Goal: Task Accomplishment & Management: Complete application form

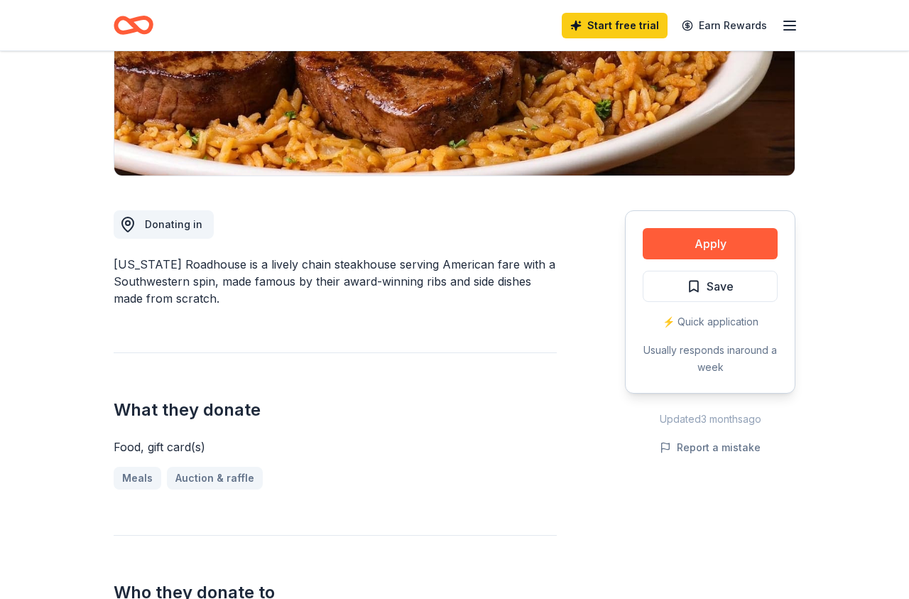
scroll to position [290, 0]
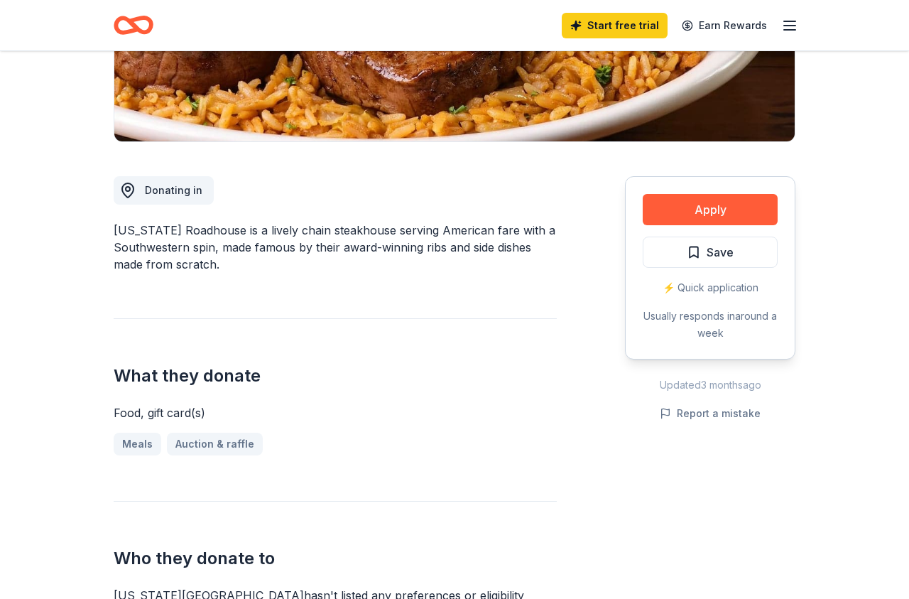
click at [196, 446] on div "Meals Auction & raffle" at bounding box center [335, 444] width 443 height 23
click at [707, 214] on button "Apply" at bounding box center [710, 209] width 135 height 31
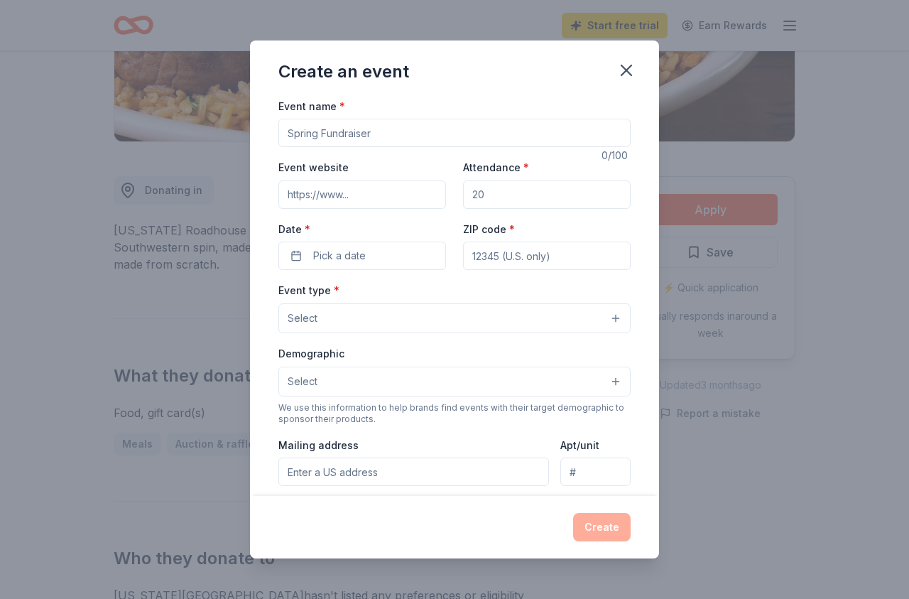
drag, startPoint x: 387, startPoint y: 129, endPoint x: 281, endPoint y: 134, distance: 106.6
click at [281, 134] on input "Event name *" at bounding box center [454, 133] width 352 height 28
type input "SPRING FLING 31ST BIKE SHOW"
click at [355, 195] on input "Event website" at bounding box center [362, 194] width 168 height 28
drag, startPoint x: 390, startPoint y: 195, endPoint x: 261, endPoint y: 194, distance: 129.3
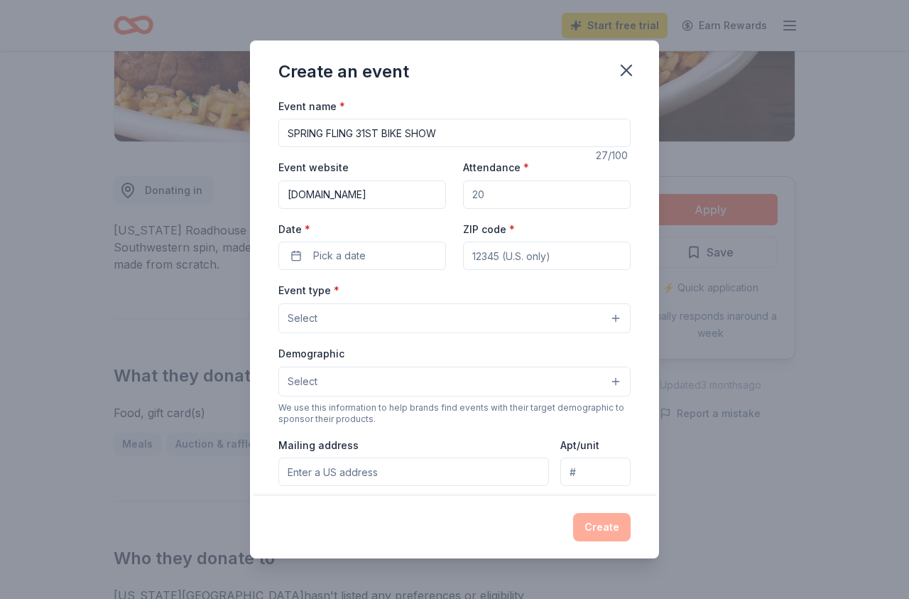
click at [278, 194] on input "[DOMAIN_NAME]" at bounding box center [362, 194] width 168 height 28
type input "[EMAIL_ADDRESS][DOMAIN_NAME]"
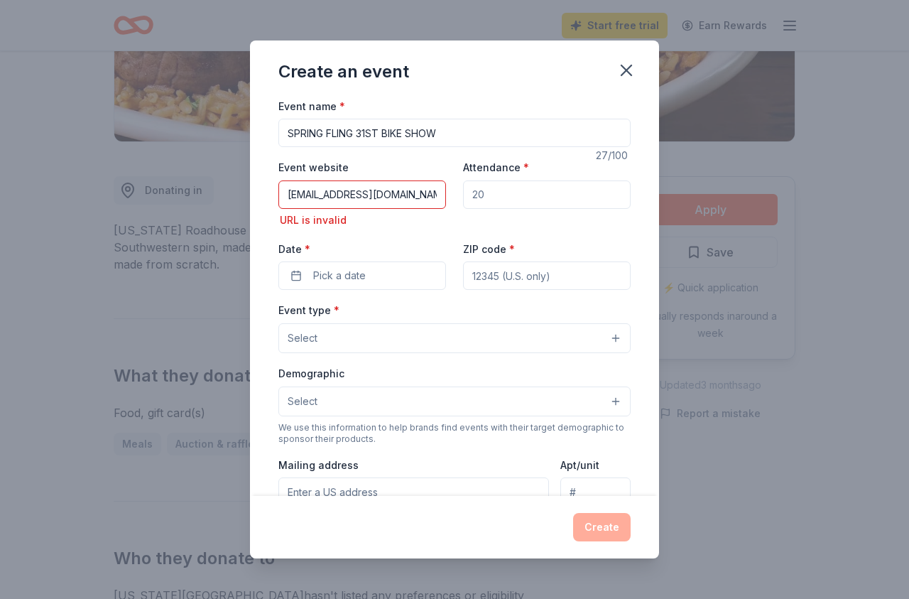
drag, startPoint x: 496, startPoint y: 195, endPoint x: 479, endPoint y: 196, distance: 16.4
click at [476, 195] on input "Attendance *" at bounding box center [547, 194] width 168 height 28
click at [487, 196] on input "Attendance *" at bounding box center [547, 194] width 168 height 28
type input "150"
click at [356, 278] on span "Pick a date" at bounding box center [339, 275] width 53 height 17
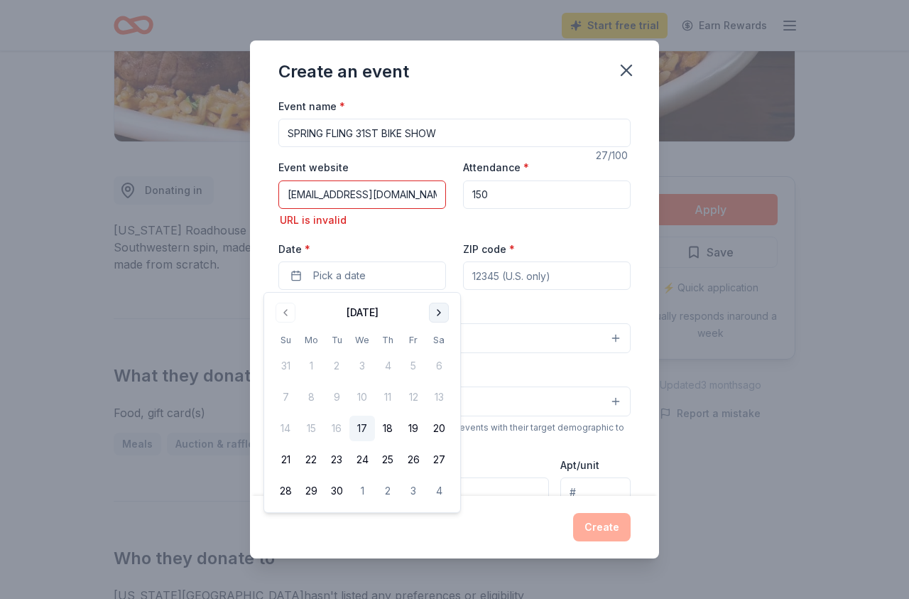
click at [437, 313] on button "Go to next month" at bounding box center [439, 313] width 20 height 20
click at [438, 313] on button "Go to next month" at bounding box center [439, 313] width 20 height 20
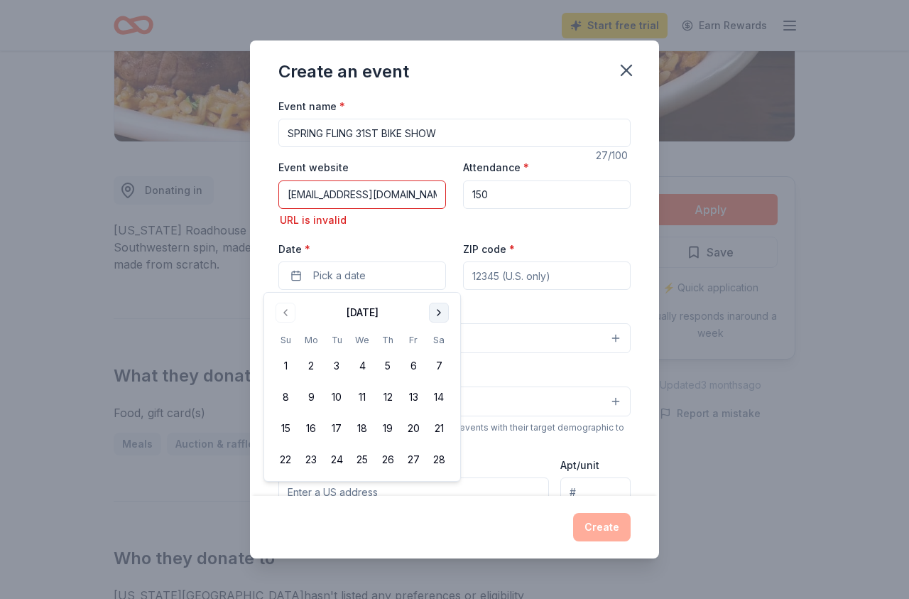
click at [438, 313] on button "Go to next month" at bounding box center [439, 313] width 20 height 20
click at [437, 313] on button "Go to next month" at bounding box center [439, 313] width 20 height 20
click at [287, 315] on button "Go to previous month" at bounding box center [286, 313] width 20 height 20
click at [440, 398] on button "11" at bounding box center [439, 397] width 26 height 26
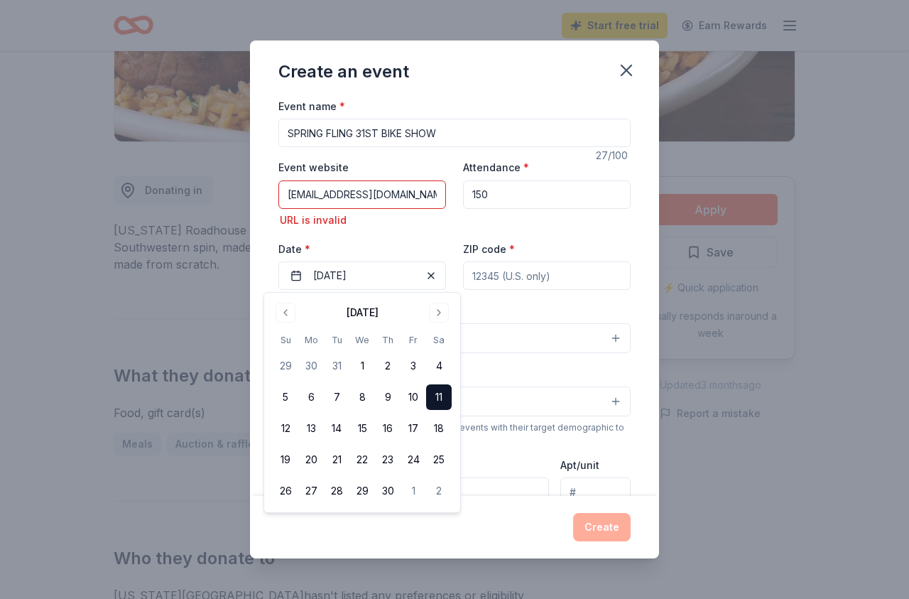
click at [550, 278] on input "ZIP code *" at bounding box center [547, 275] width 168 height 28
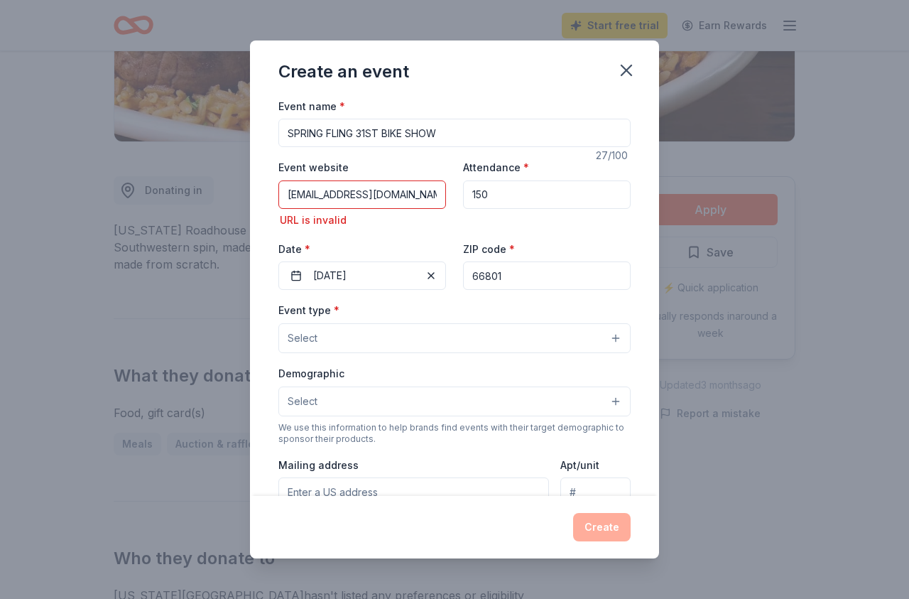
type input "66801"
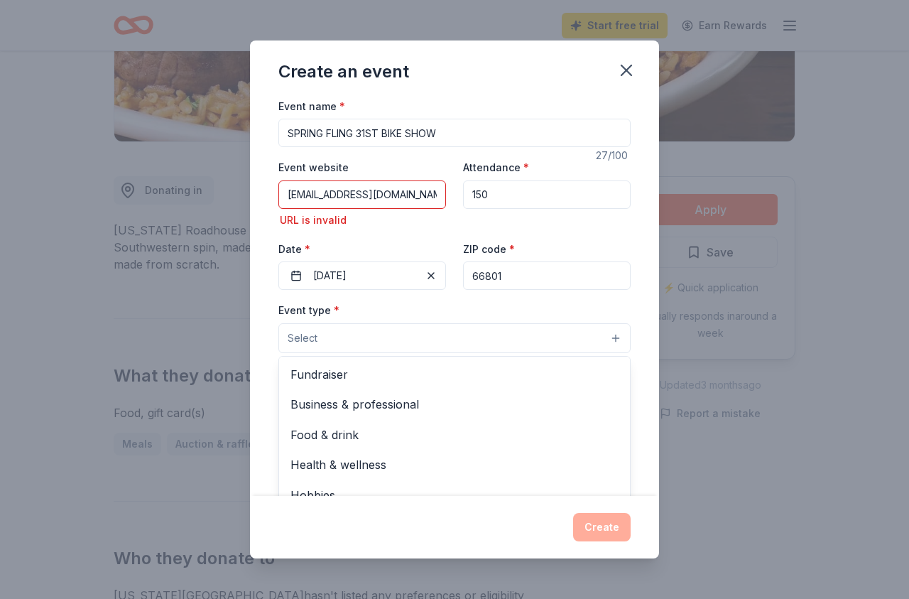
click at [494, 347] on button "Select" at bounding box center [454, 338] width 352 height 30
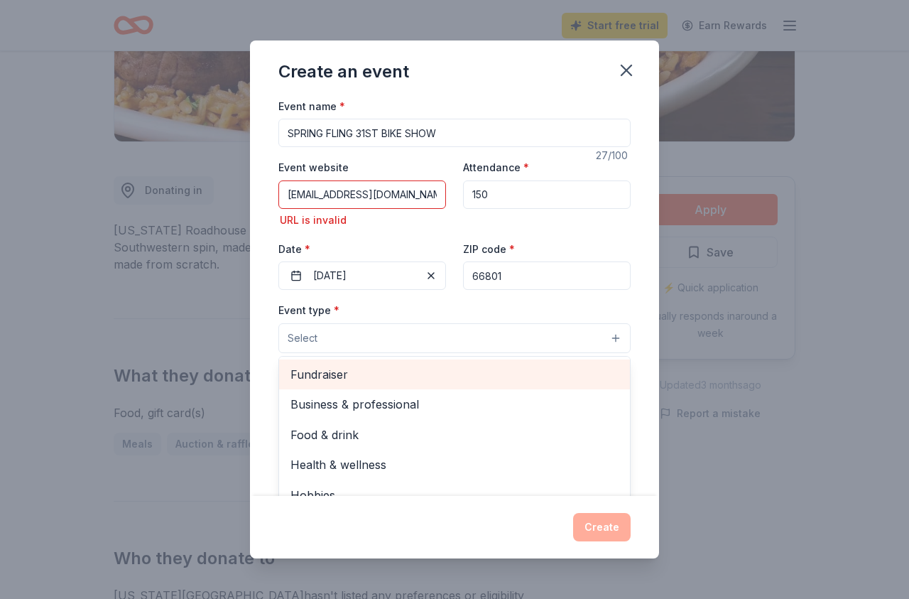
click at [414, 381] on span "Fundraiser" at bounding box center [454, 374] width 328 height 18
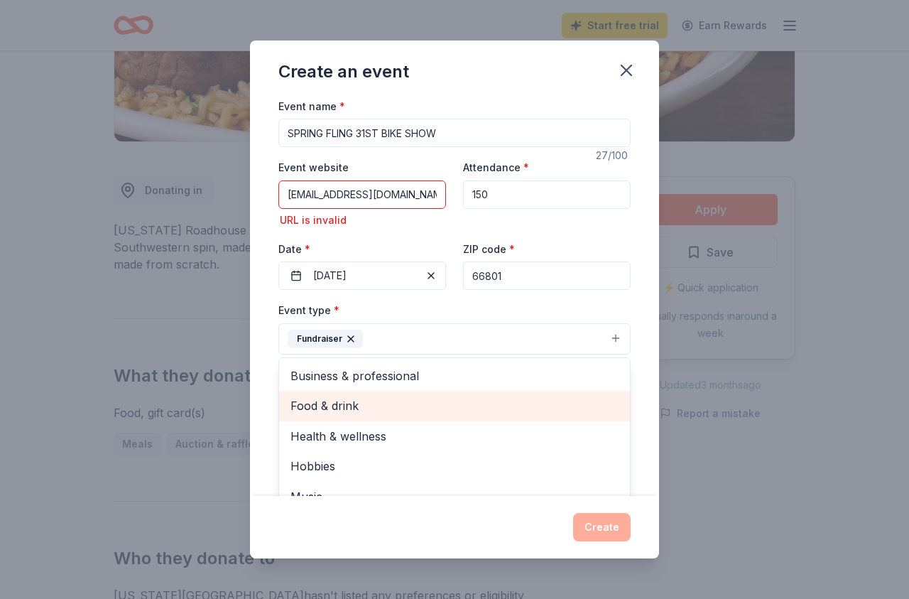
scroll to position [18, 0]
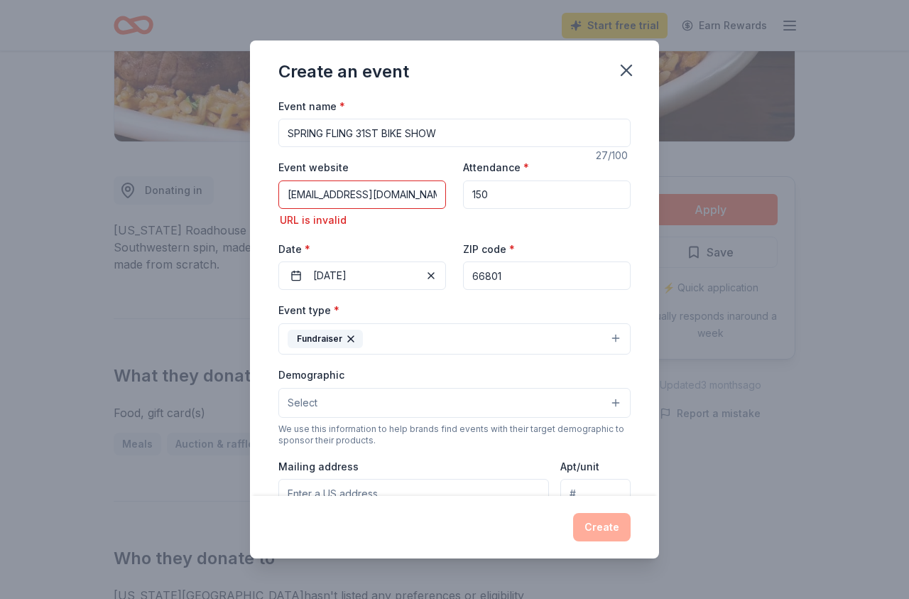
click at [514, 326] on button "Fundraiser" at bounding box center [454, 338] width 352 height 31
click at [430, 396] on button "Select" at bounding box center [454, 403] width 352 height 30
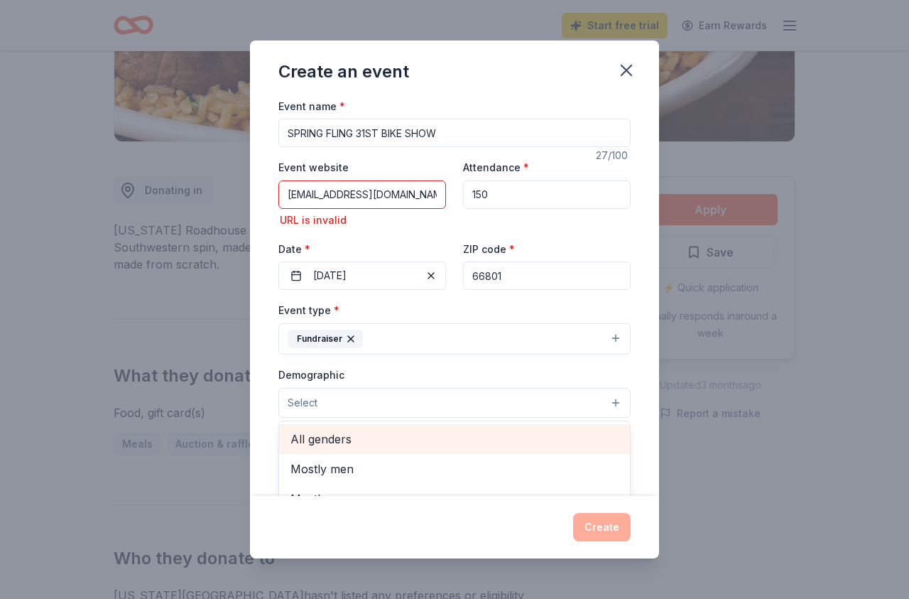
click at [411, 442] on span "All genders" at bounding box center [454, 439] width 328 height 18
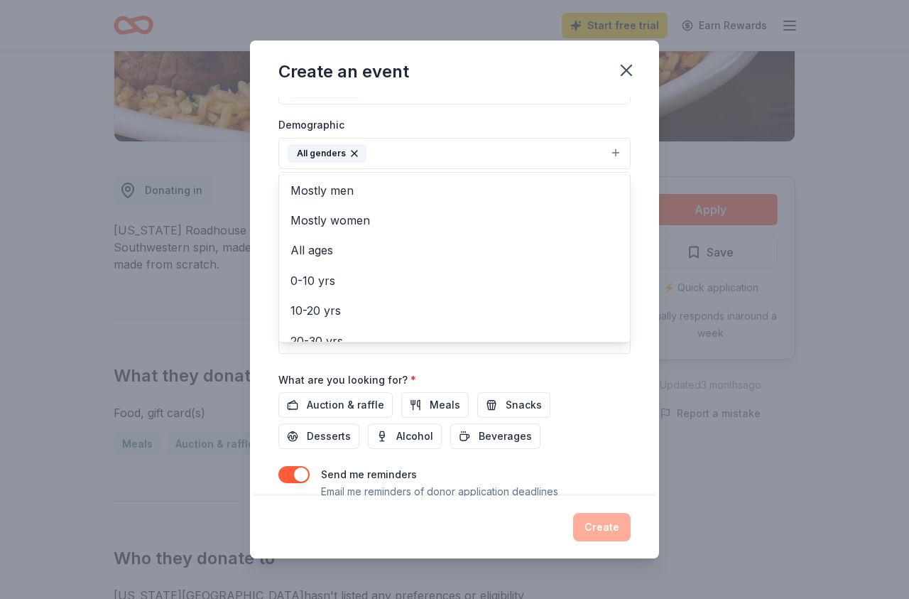
scroll to position [256, 0]
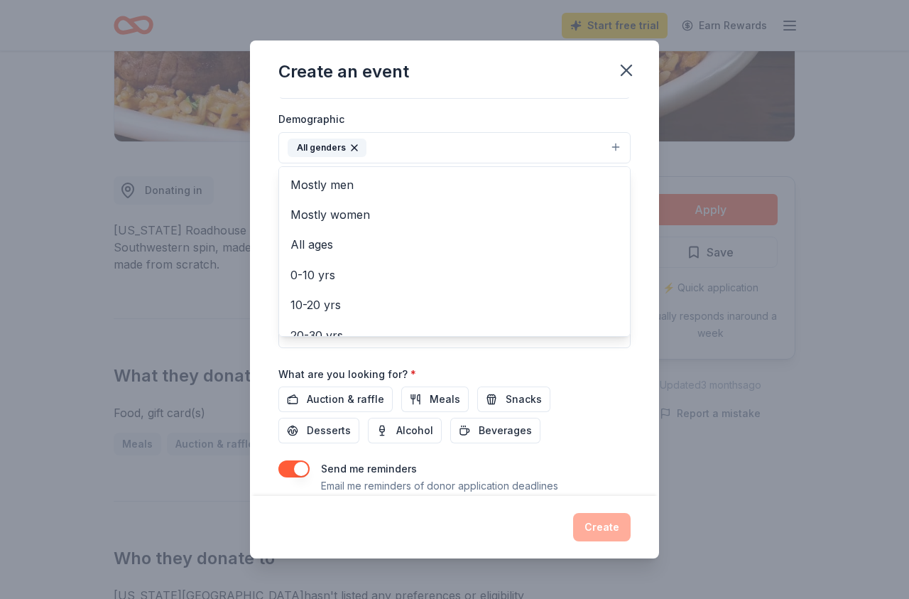
click at [337, 403] on div "Event name * SPRING FLING 31ST BIKE SHOW 27 /100 Event website [EMAIL_ADDRESS][…" at bounding box center [454, 181] width 352 height 679
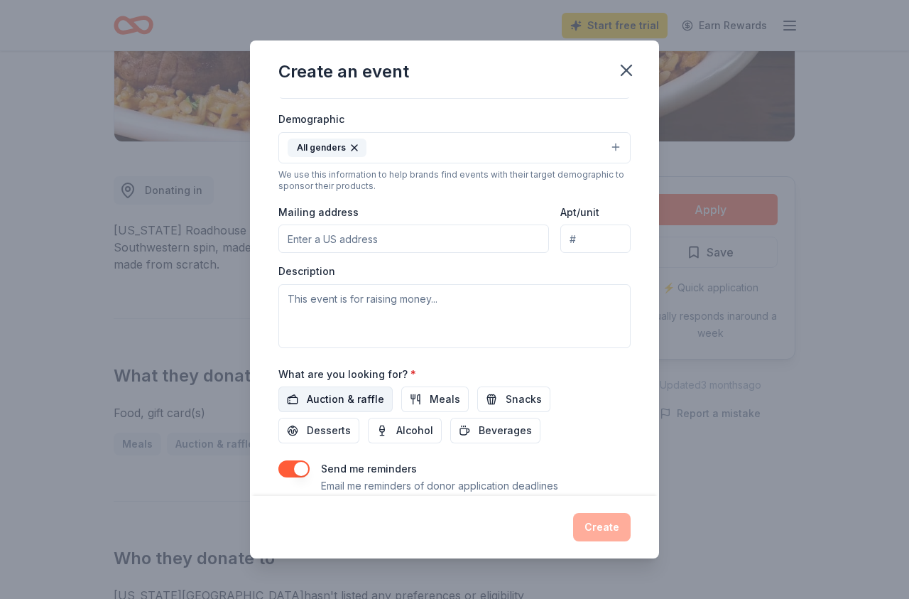
click at [345, 395] on span "Auction & raffle" at bounding box center [345, 399] width 77 height 17
click at [603, 528] on div "Create" at bounding box center [454, 527] width 352 height 28
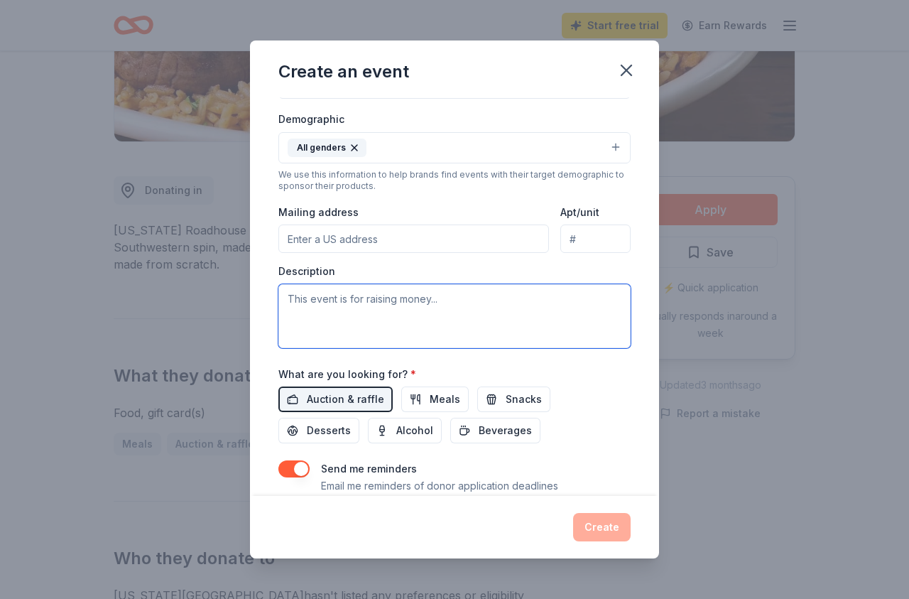
click at [307, 300] on textarea at bounding box center [454, 316] width 352 height 64
type textarea "a"
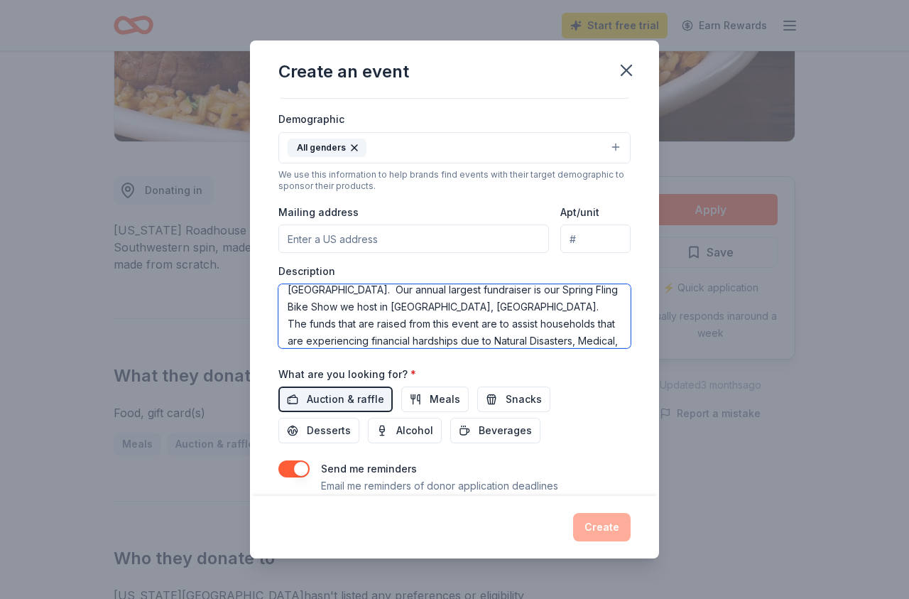
scroll to position [77, 0]
type textarea "[PERSON_NAME] District 12 is a motorcycle awareness organization, our particula…"
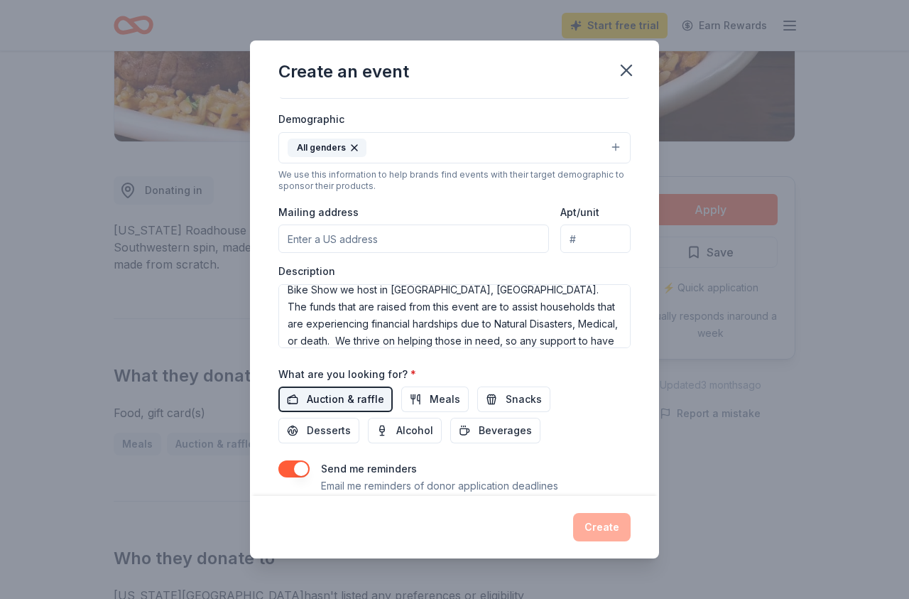
click at [347, 402] on span "Auction & raffle" at bounding box center [345, 399] width 77 height 17
click at [594, 533] on div "Create" at bounding box center [454, 527] width 352 height 28
click at [384, 239] on input "Mailing address" at bounding box center [413, 238] width 271 height 28
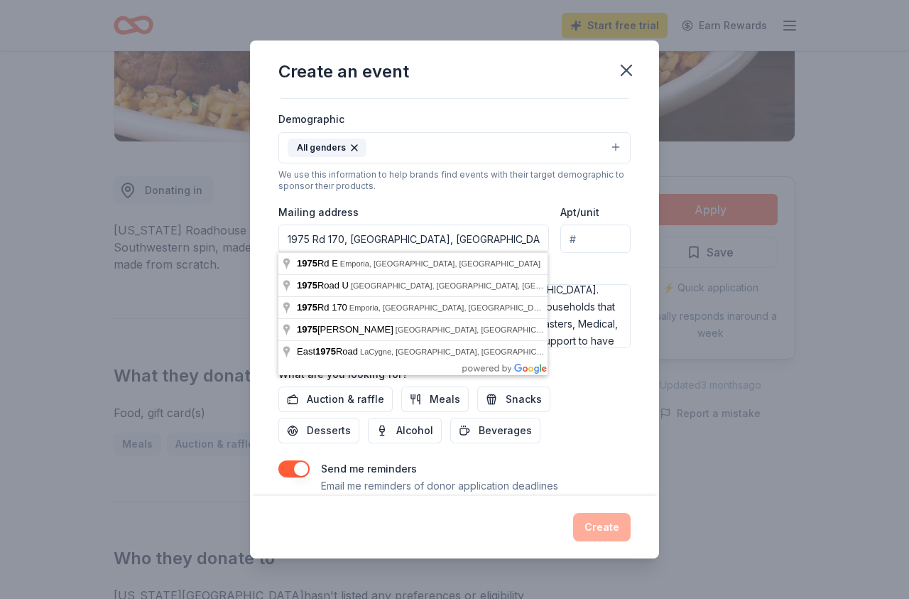
type input "[STREET_ADDRESS]"
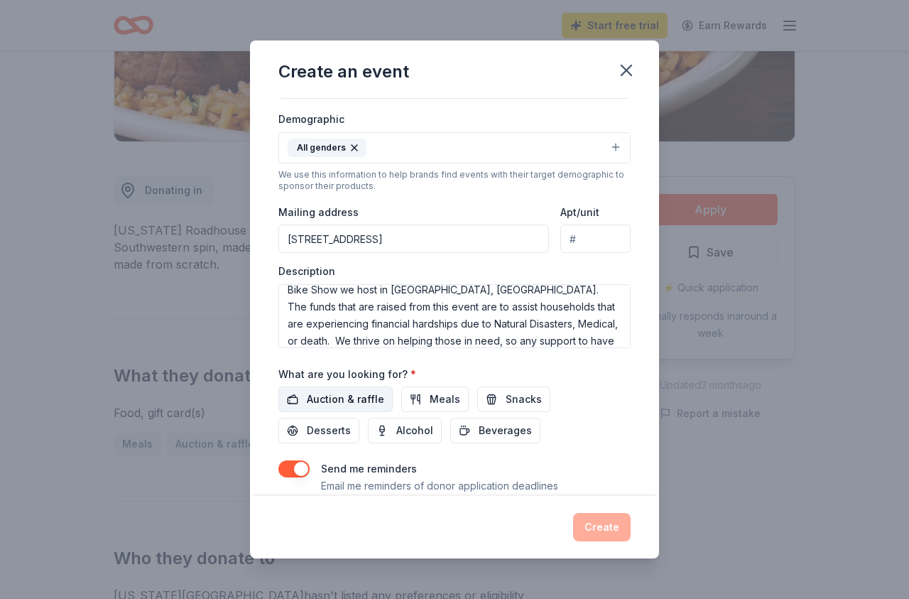
click at [327, 402] on span "Auction & raffle" at bounding box center [345, 399] width 77 height 17
click at [603, 528] on div "Create" at bounding box center [454, 527] width 352 height 28
click at [600, 525] on div "Create" at bounding box center [454, 527] width 352 height 28
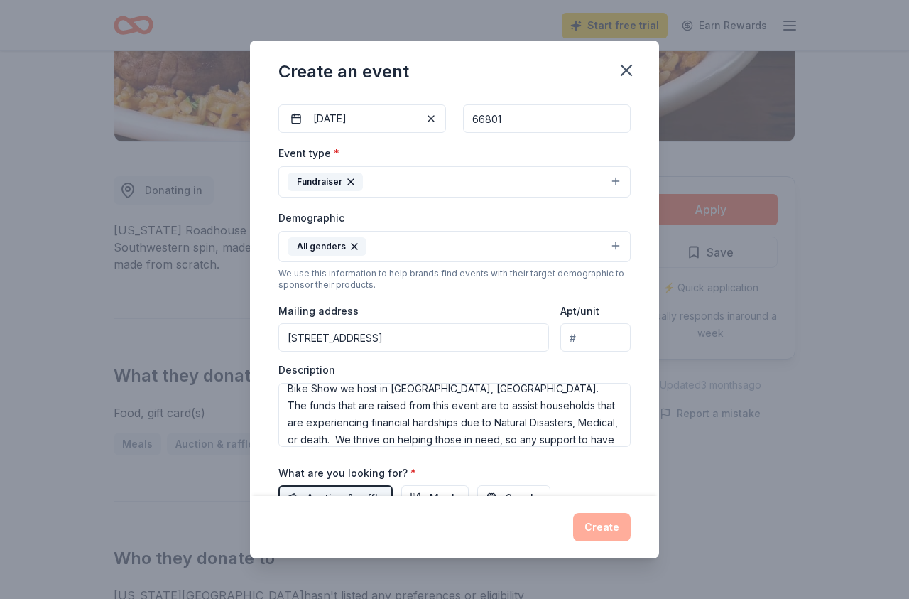
scroll to position [0, 0]
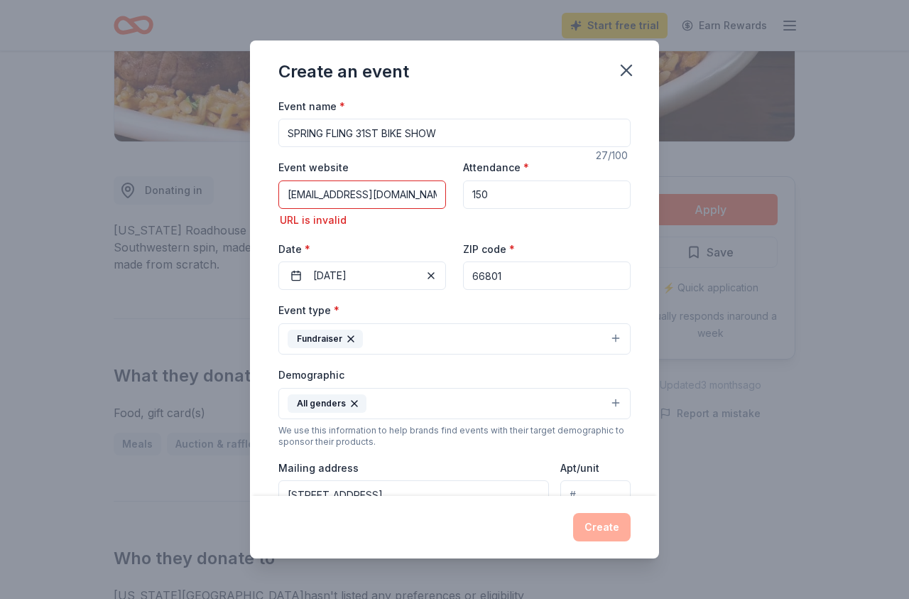
drag, startPoint x: 396, startPoint y: 197, endPoint x: 260, endPoint y: 188, distance: 136.0
click at [278, 188] on input "[EMAIL_ADDRESS][DOMAIN_NAME]" at bounding box center [362, 194] width 168 height 28
type input "[DOMAIN_NAME]"
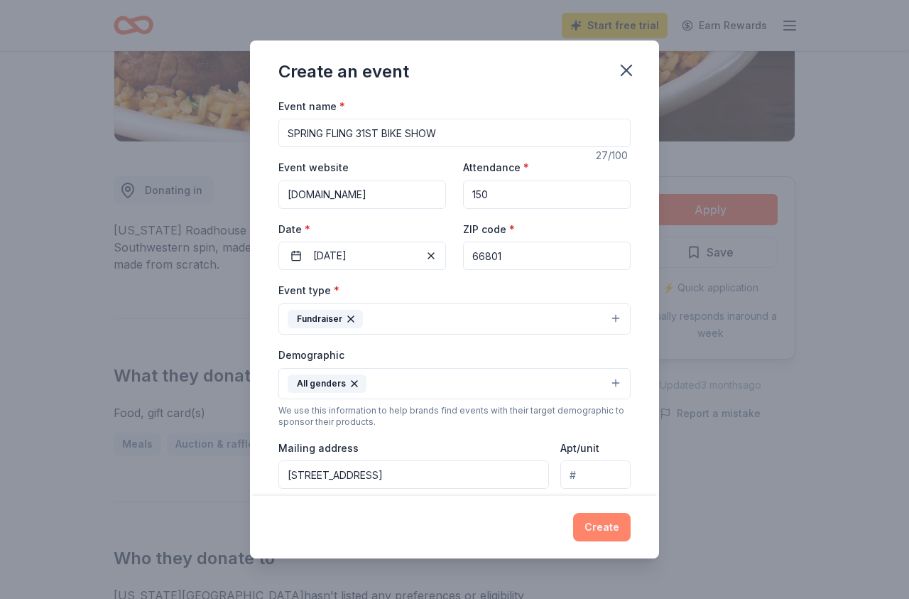
click at [617, 530] on button "Create" at bounding box center [602, 527] width 58 height 28
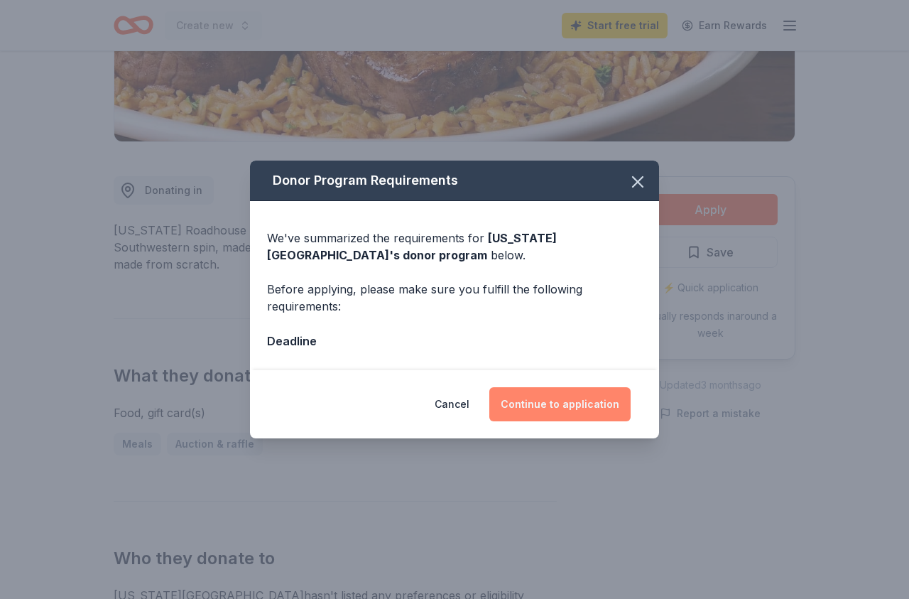
click at [571, 411] on button "Continue to application" at bounding box center [559, 404] width 141 height 34
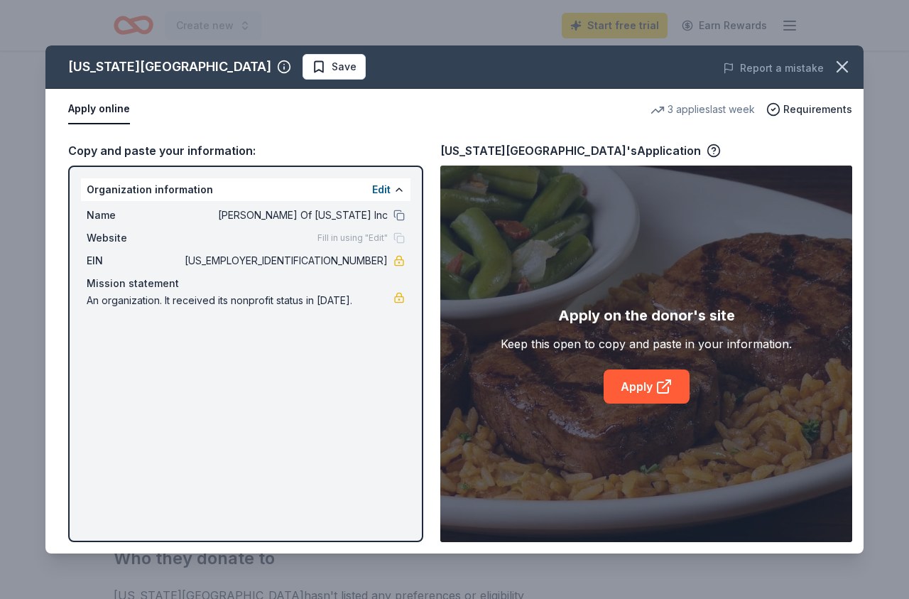
click at [660, 396] on div "[US_STATE] Roadhouse Save Report a mistake Apply online 3 applies last week Req…" at bounding box center [454, 299] width 818 height 508
click at [663, 391] on div "[US_STATE] Roadhouse Save Report a mistake Apply online 3 applies last week Req…" at bounding box center [454, 299] width 818 height 508
click at [662, 390] on div "[US_STATE] Roadhouse Save Report a mistake Apply online 3 applies last week Req…" at bounding box center [454, 299] width 818 height 508
click at [660, 390] on div "[US_STATE] Roadhouse Save Report a mistake Apply online 3 applies last week Req…" at bounding box center [454, 299] width 818 height 508
